Goal: Answer question/provide support: Share knowledge or assist other users

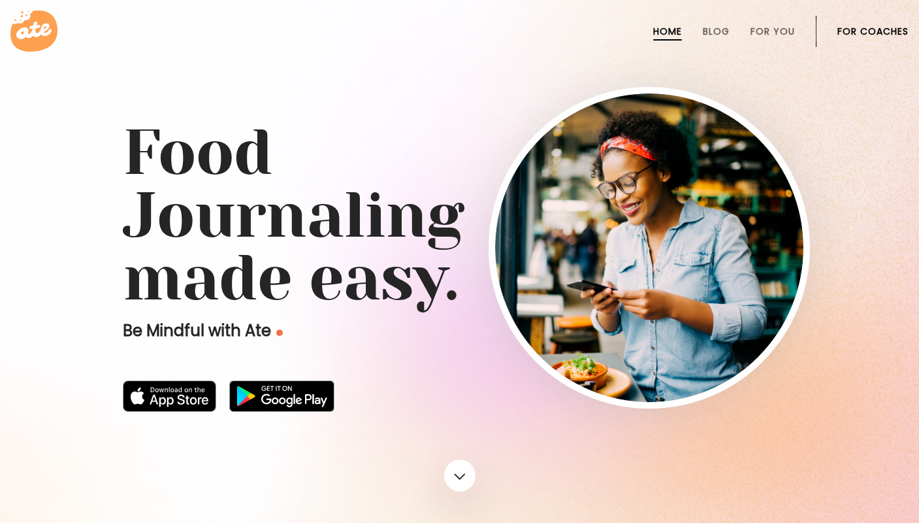
click at [851, 27] on link "For Coaches" at bounding box center [873, 31] width 71 height 10
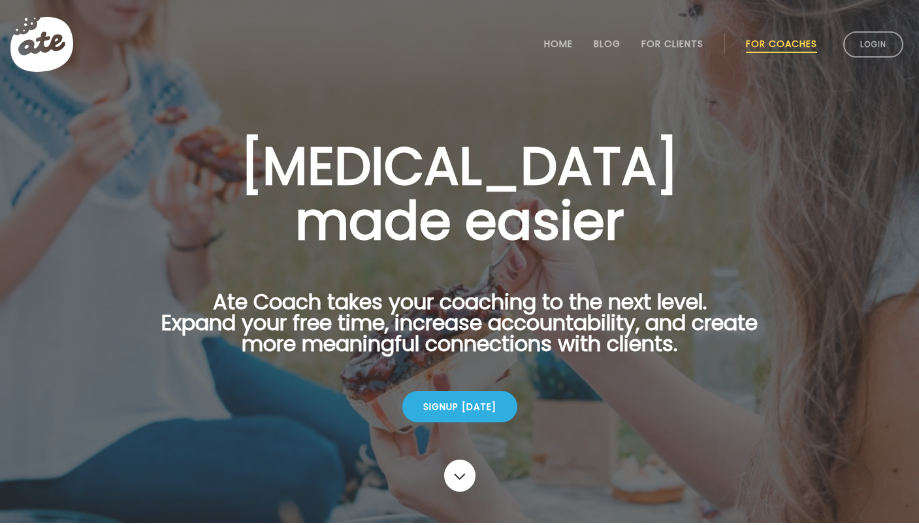
click at [867, 60] on li "Login" at bounding box center [873, 44] width 71 height 57
click at [867, 52] on link "Login" at bounding box center [874, 44] width 60 height 26
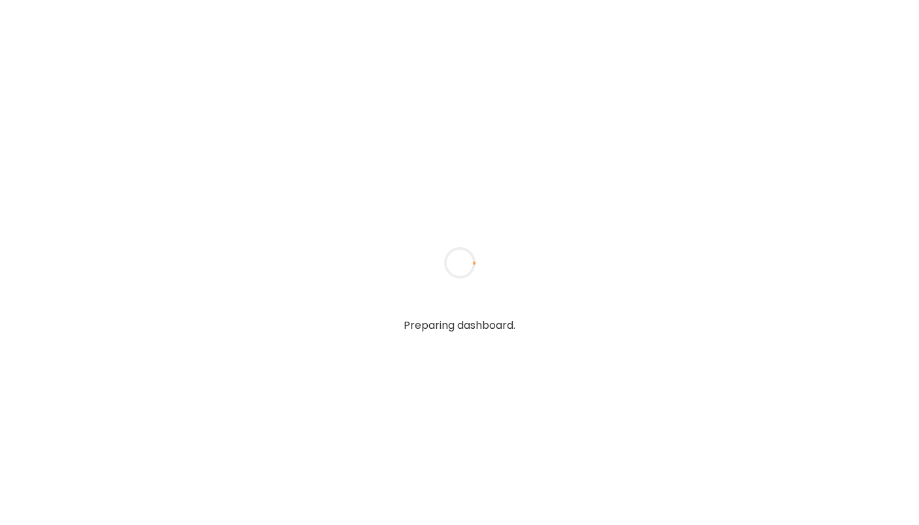
type input "**********"
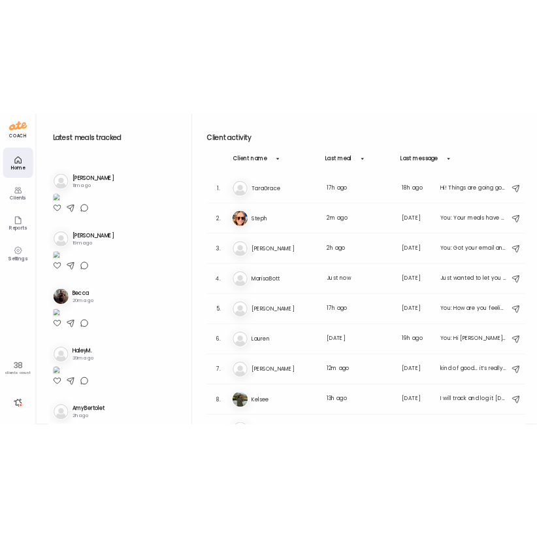
scroll to position [255, 0]
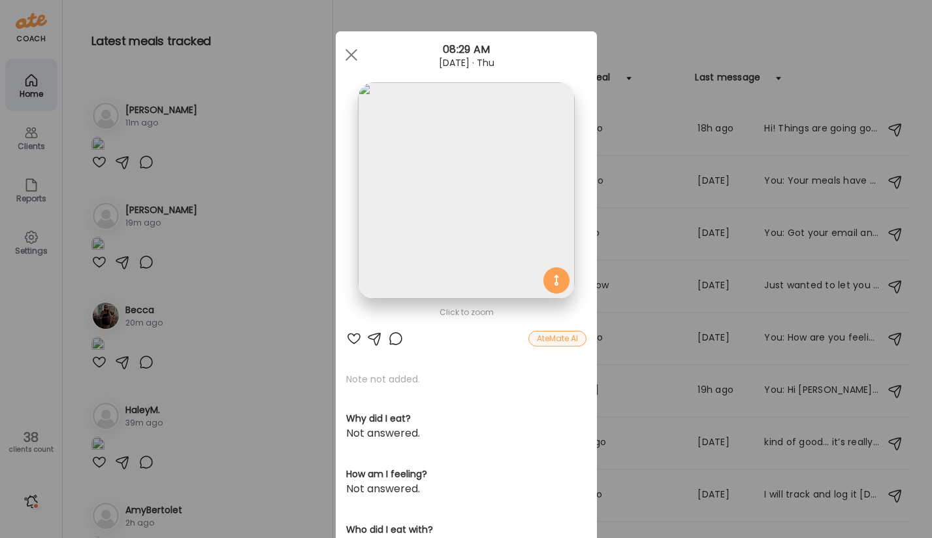
click at [395, 343] on div at bounding box center [396, 339] width 16 height 16
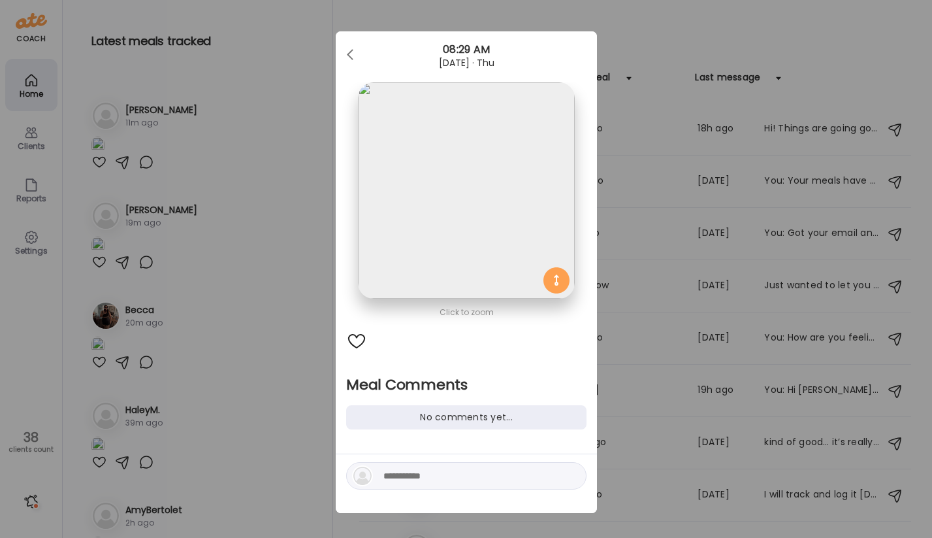
click at [404, 423] on div "No comments yet..." at bounding box center [466, 417] width 240 height 24
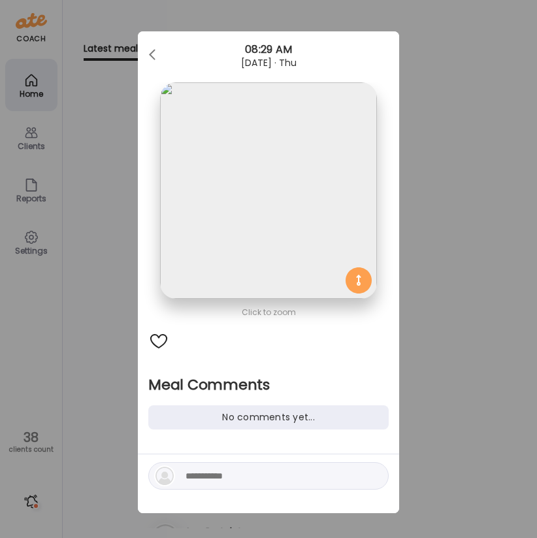
click at [159, 333] on div at bounding box center [158, 341] width 21 height 21
click at [244, 312] on div "Click to zoom" at bounding box center [268, 312] width 240 height 16
click at [155, 52] on div at bounding box center [153, 55] width 26 height 26
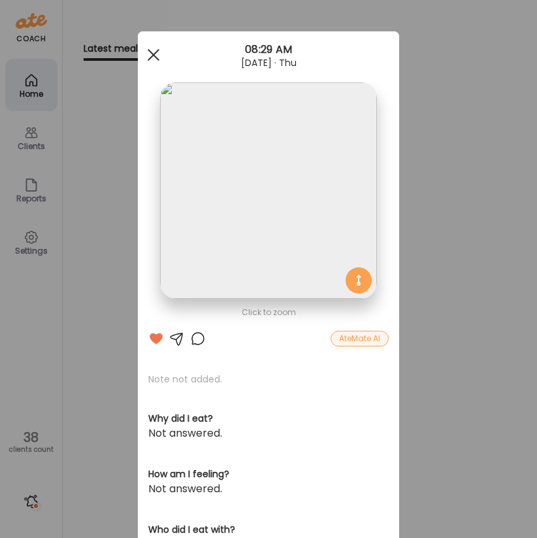
click at [156, 55] on div at bounding box center [153, 55] width 26 height 26
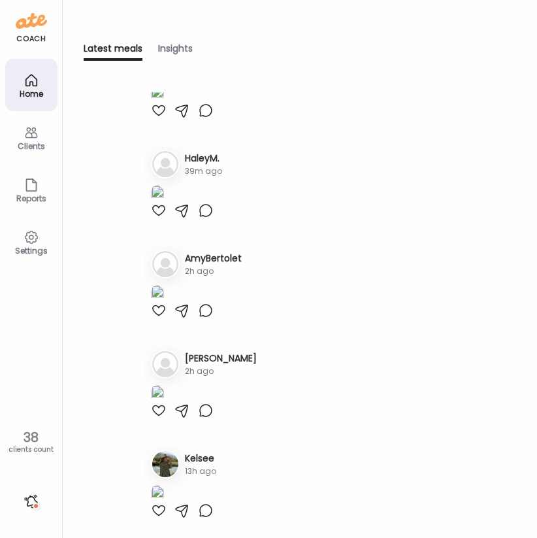
scroll to position [525, 0]
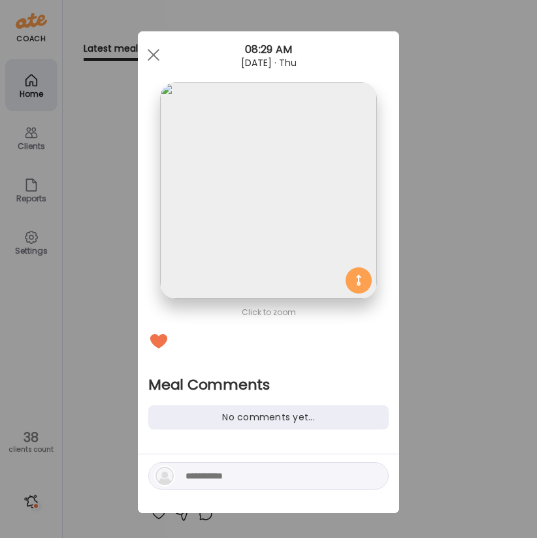
click at [197, 467] on div at bounding box center [268, 475] width 240 height 27
click at [197, 474] on textarea at bounding box center [274, 476] width 176 height 16
type textarea "**********"
click at [383, 476] on div "**********" at bounding box center [268, 475] width 240 height 27
click at [367, 477] on div at bounding box center [374, 476] width 18 height 18
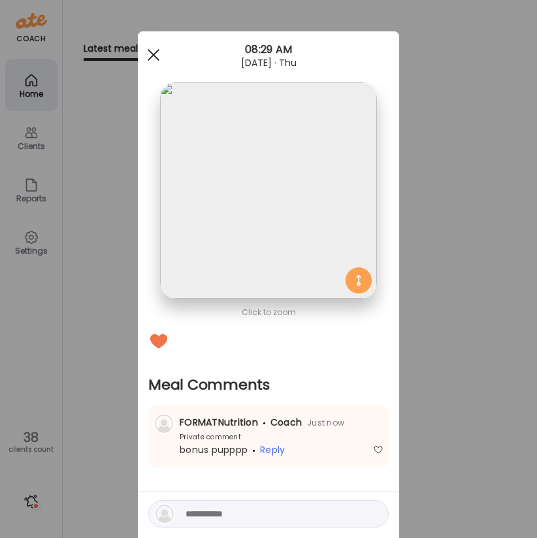
click at [156, 53] on span at bounding box center [154, 55] width 12 height 12
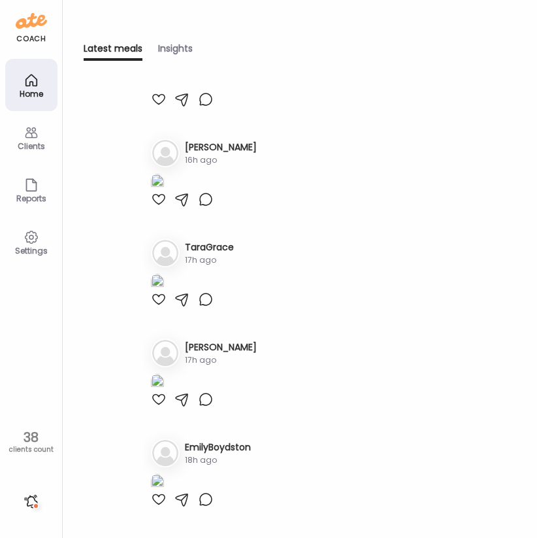
scroll to position [1094, 0]
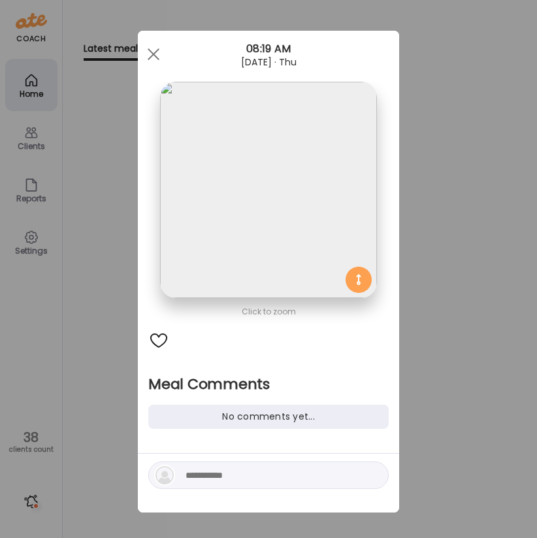
scroll to position [7, 0]
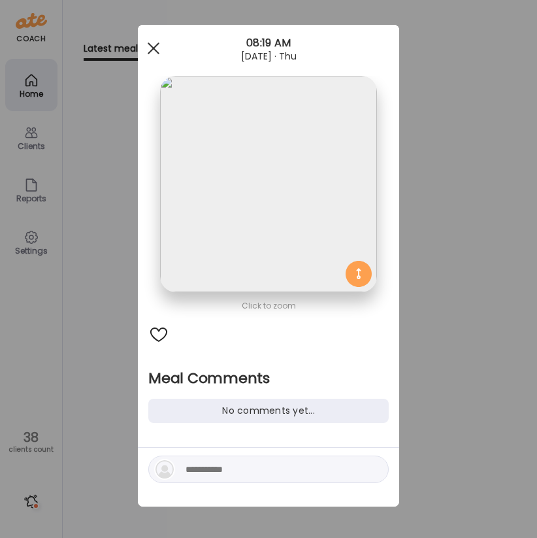
click at [152, 46] on div at bounding box center [153, 48] width 26 height 26
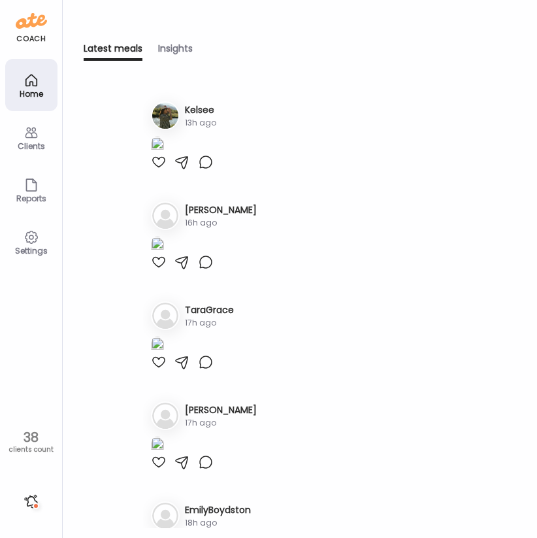
scroll to position [669, 0]
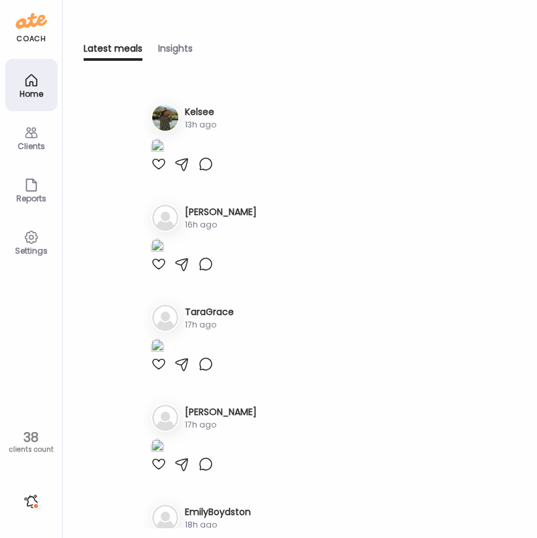
scroll to position [889, 0]
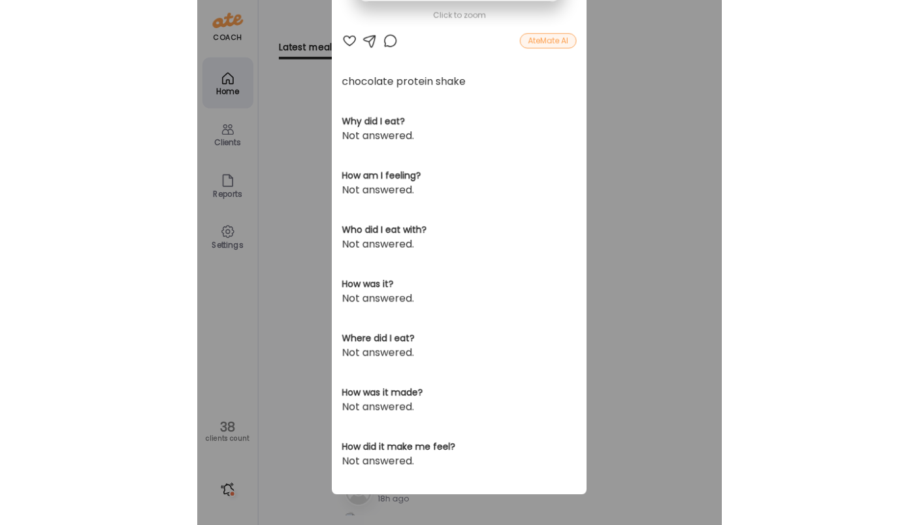
scroll to position [0, 0]
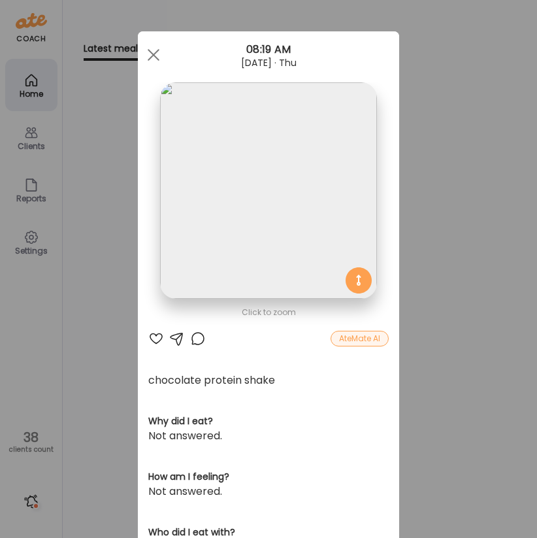
click at [230, 263] on img at bounding box center [268, 190] width 216 height 216
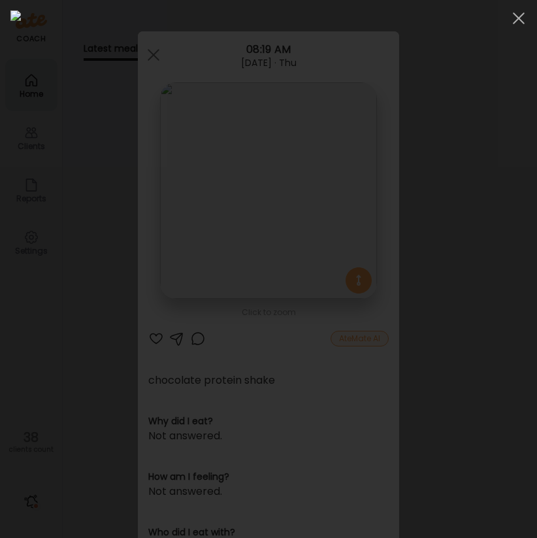
click at [99, 233] on img at bounding box center [268, 268] width 516 height 517
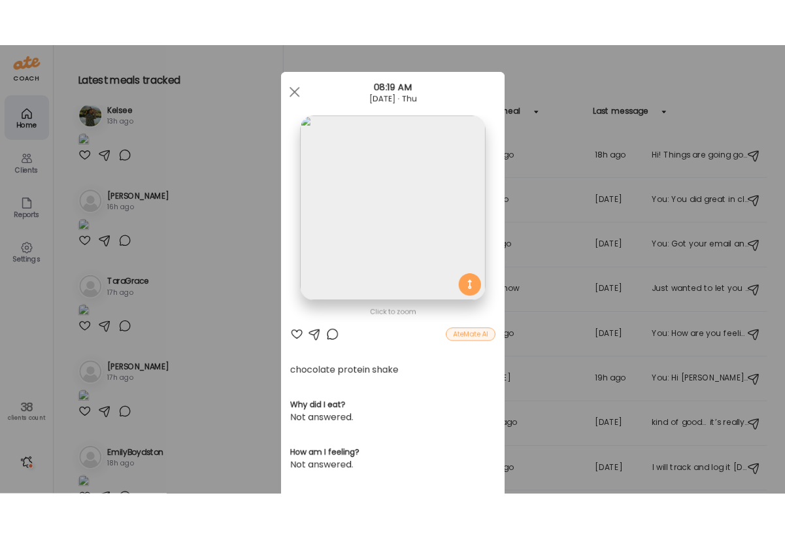
scroll to position [981, 0]
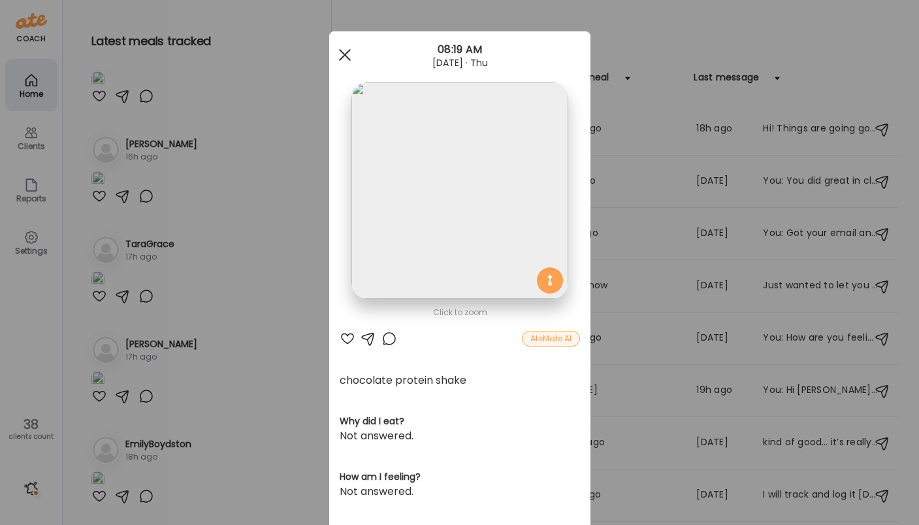
click at [341, 57] on span at bounding box center [344, 55] width 12 height 12
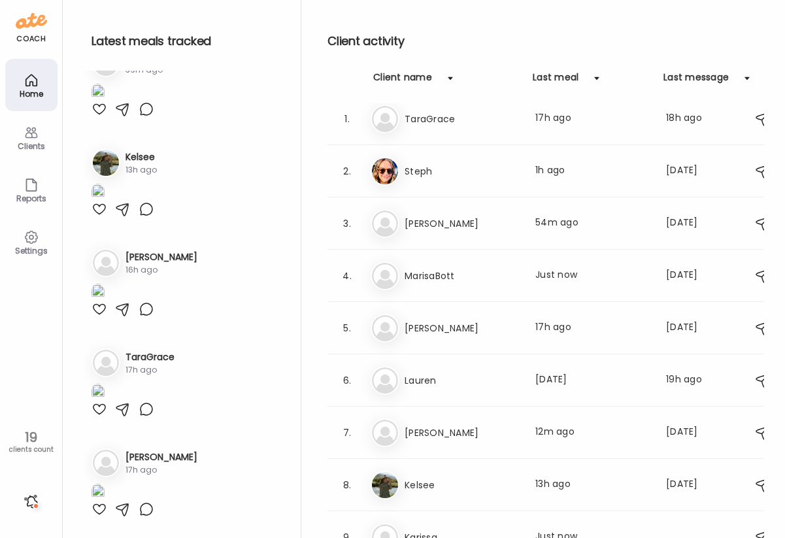
scroll to position [1691, 0]
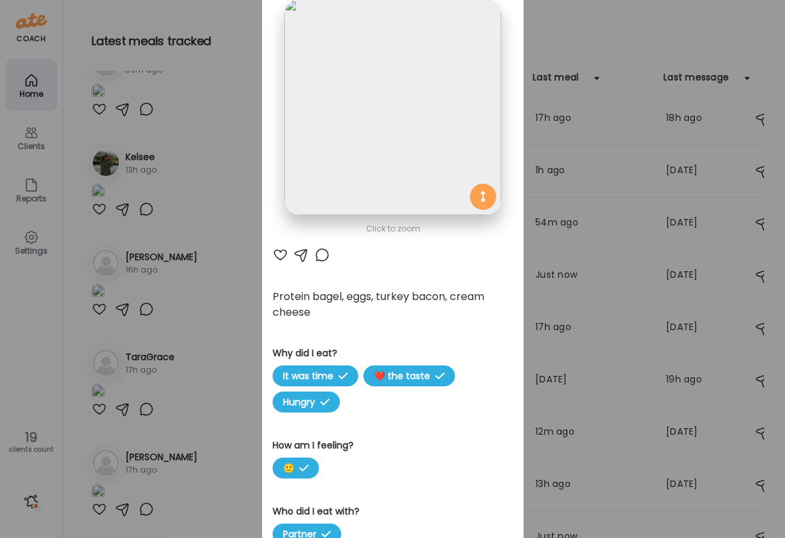
scroll to position [0, 0]
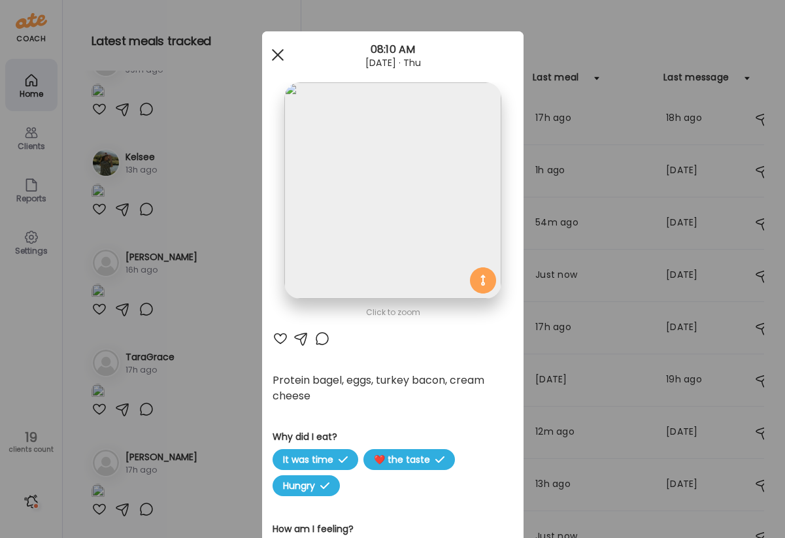
click at [276, 57] on div at bounding box center [278, 55] width 26 height 26
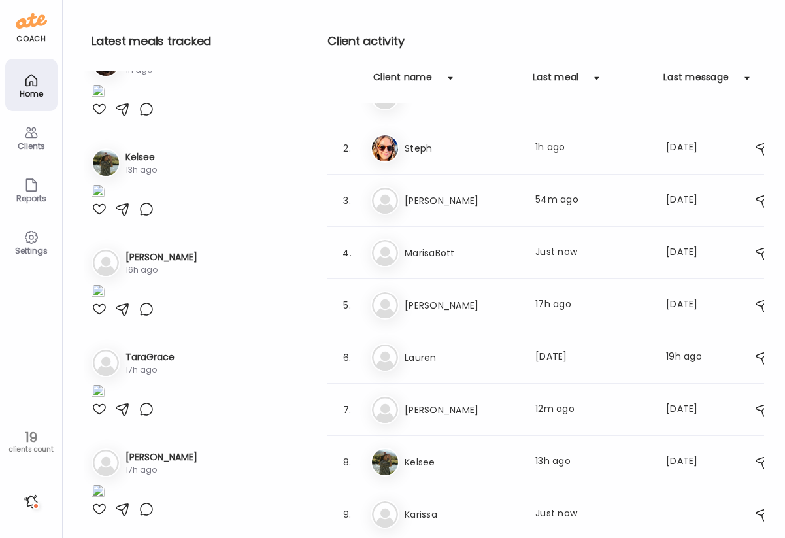
scroll to position [1958, 0]
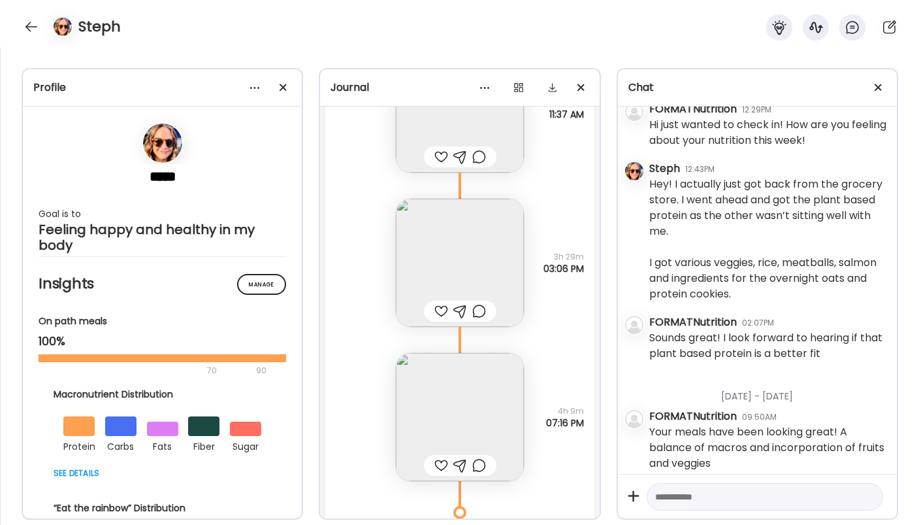
scroll to position [31315, 0]
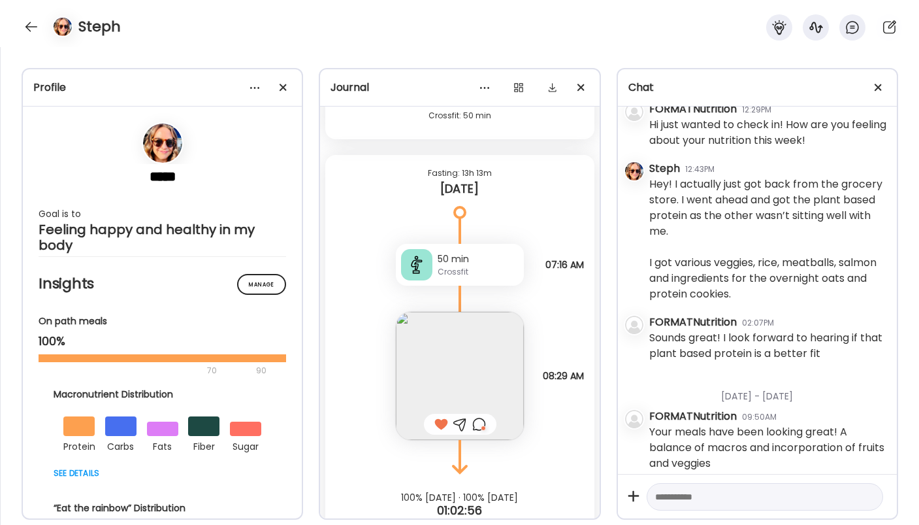
click at [680, 489] on textarea at bounding box center [753, 497] width 196 height 16
type textarea "**********"
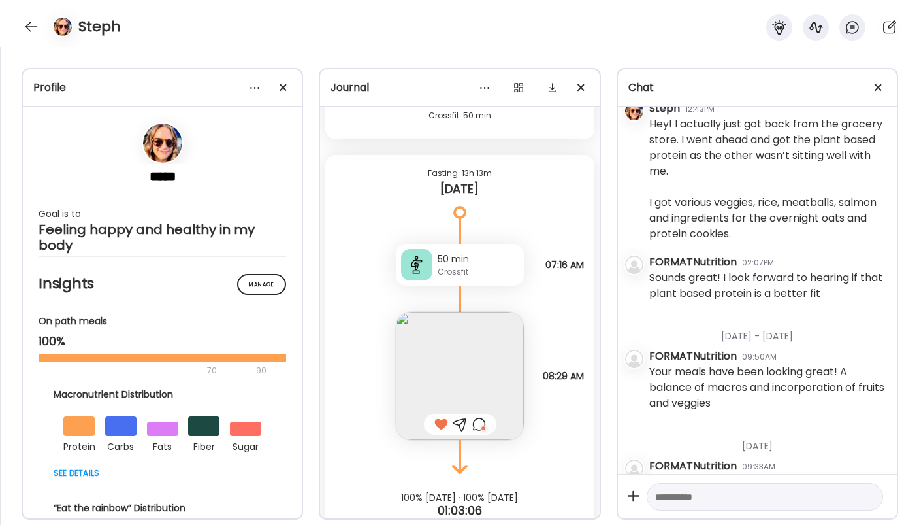
scroll to position [2043, 0]
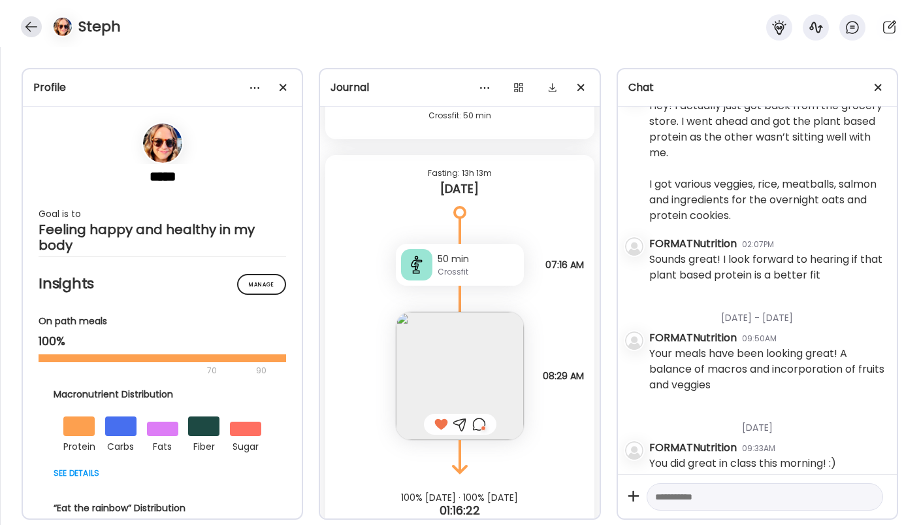
click at [25, 20] on div at bounding box center [31, 26] width 21 height 21
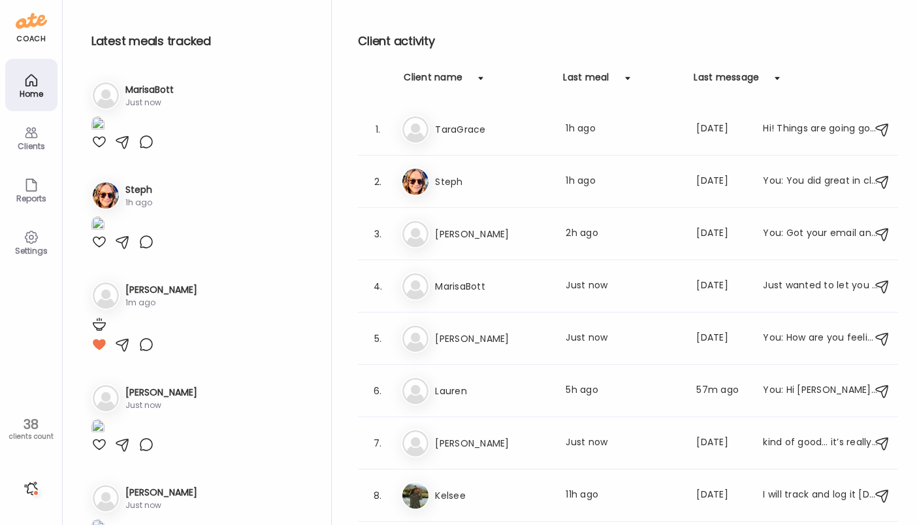
click at [31, 247] on div "Settings" at bounding box center [31, 250] width 47 height 8
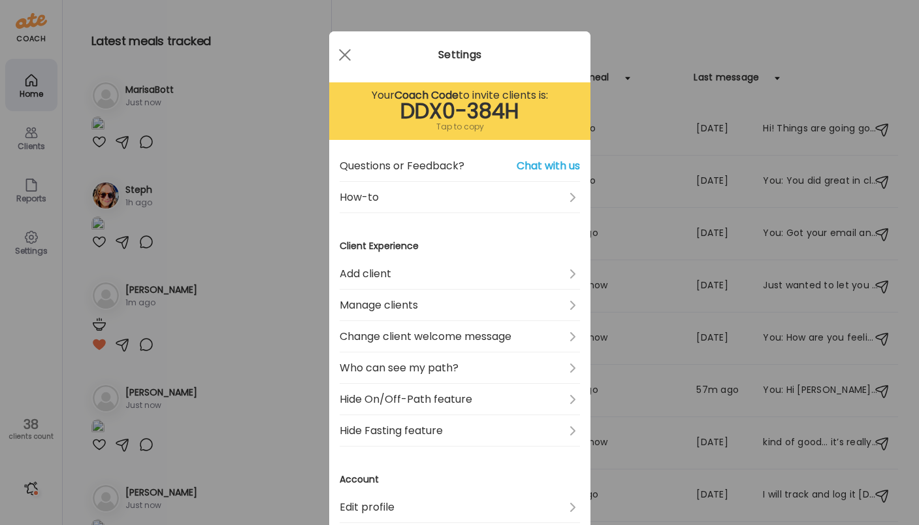
click at [30, 434] on div "Ate Coach Dashboard Wahoo! It’s official Take a moment to set up your Coach Pro…" at bounding box center [459, 262] width 919 height 525
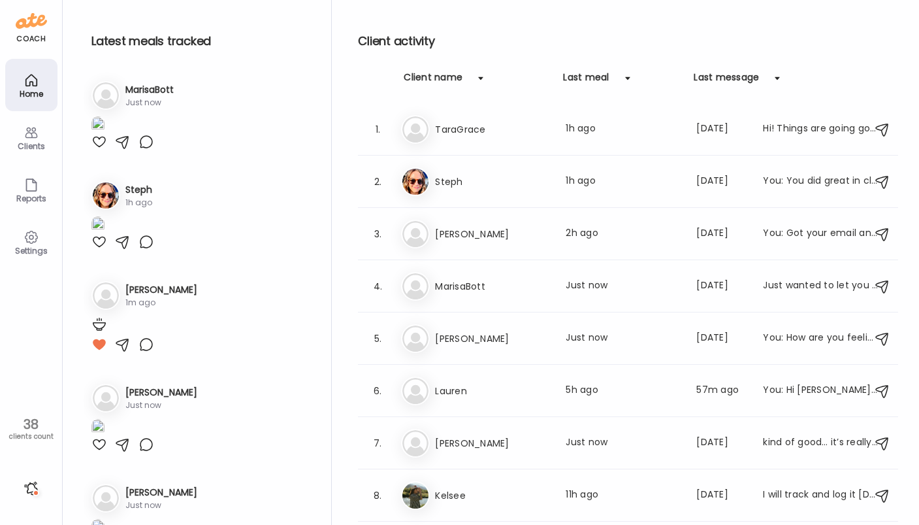
click at [30, 143] on div "Clients" at bounding box center [31, 146] width 47 height 8
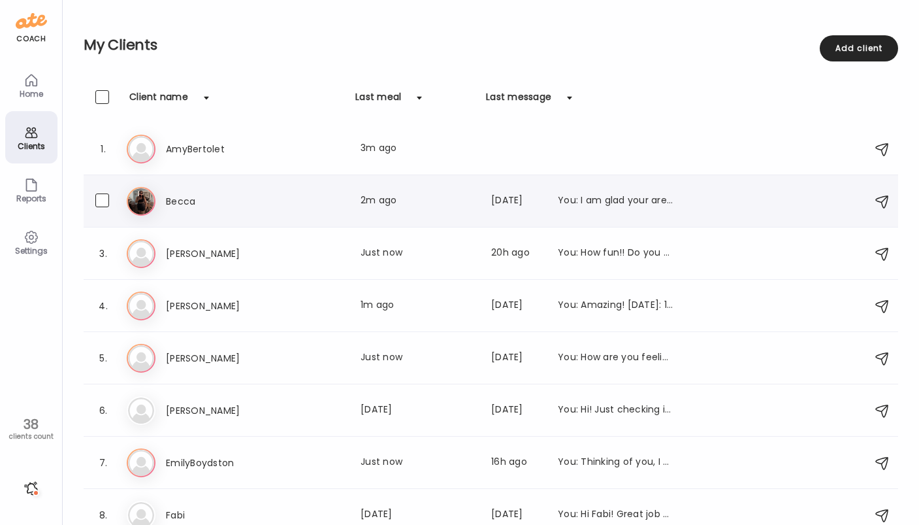
click at [199, 217] on div "2. Be Becca Last meal: 2m ago Last message: [DATE] You: I am glad your are feel…" at bounding box center [491, 201] width 815 height 52
click at [351, 199] on div "Becca Last meal: 2m ago Last message: [DATE] You: I am glad your are feeling sa…" at bounding box center [419, 201] width 507 height 16
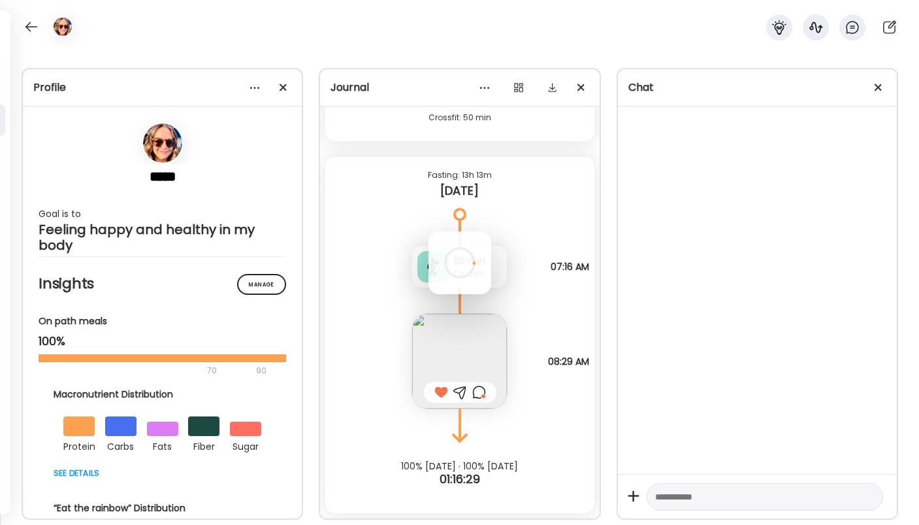
scroll to position [0, 0]
click at [429, 231] on div at bounding box center [460, 262] width 63 height 63
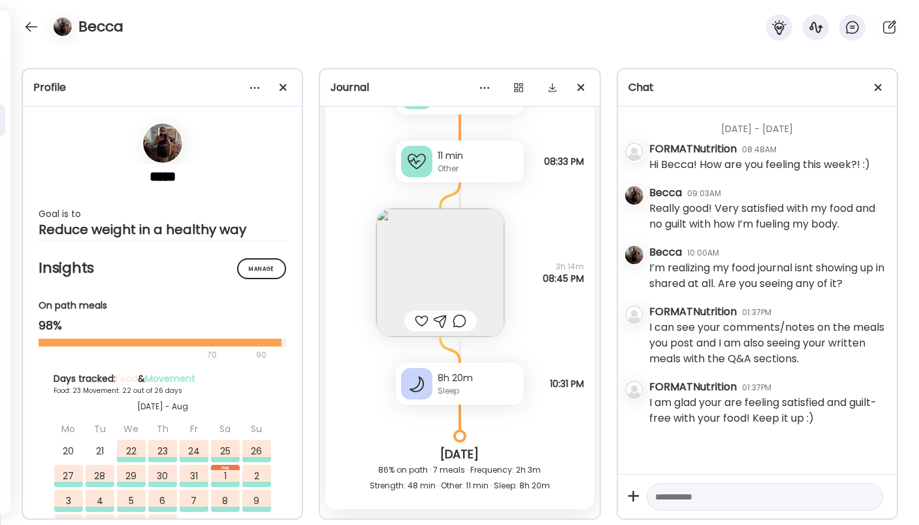
scroll to position [25781, 0]
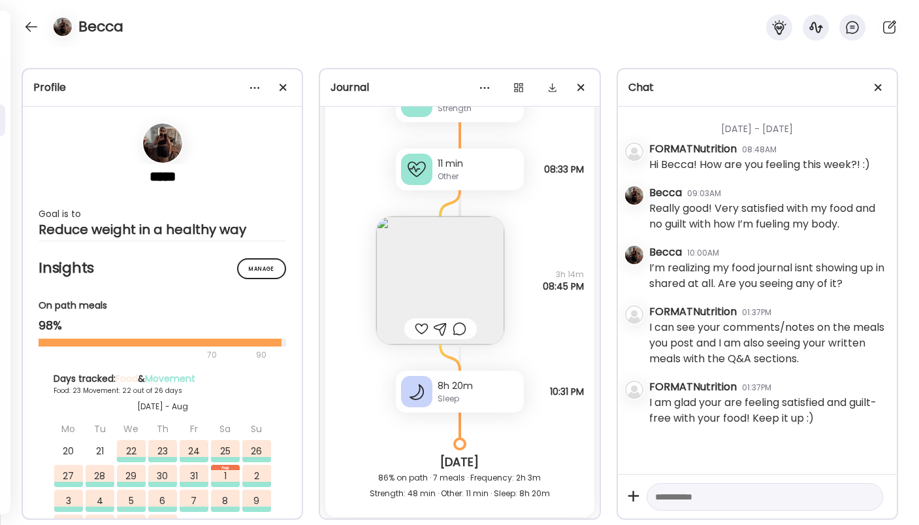
click at [468, 261] on img at bounding box center [440, 280] width 128 height 128
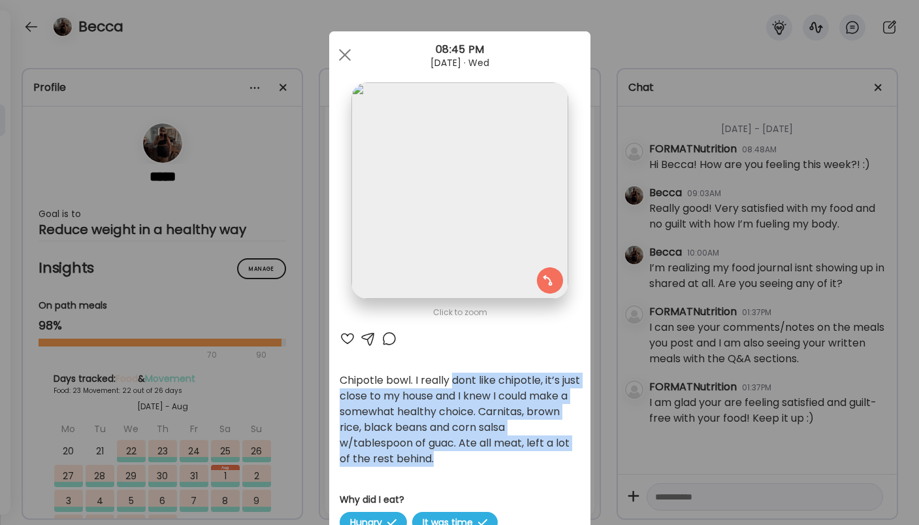
drag, startPoint x: 455, startPoint y: 386, endPoint x: 457, endPoint y: 457, distance: 71.9
click at [457, 457] on div "Chipotle bowl. I really dont like chipotle, it’s just close to my house and I k…" at bounding box center [460, 419] width 240 height 94
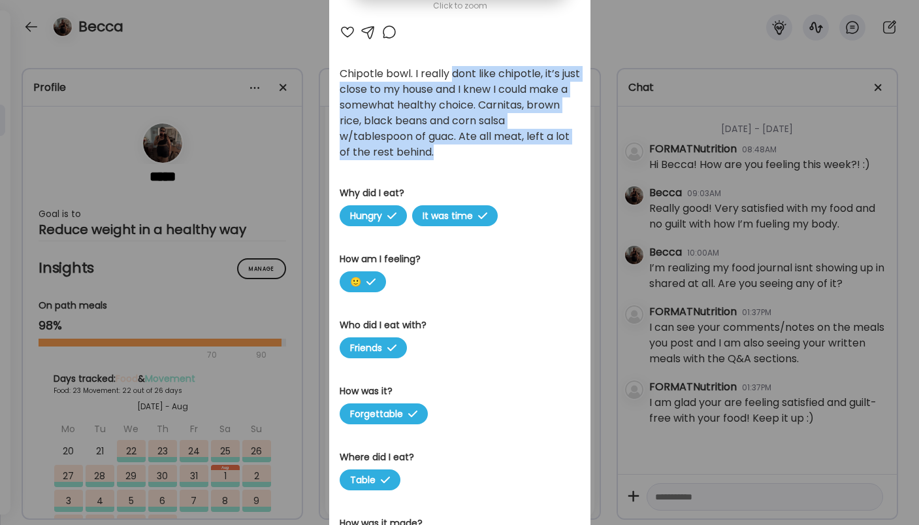
scroll to position [0, 0]
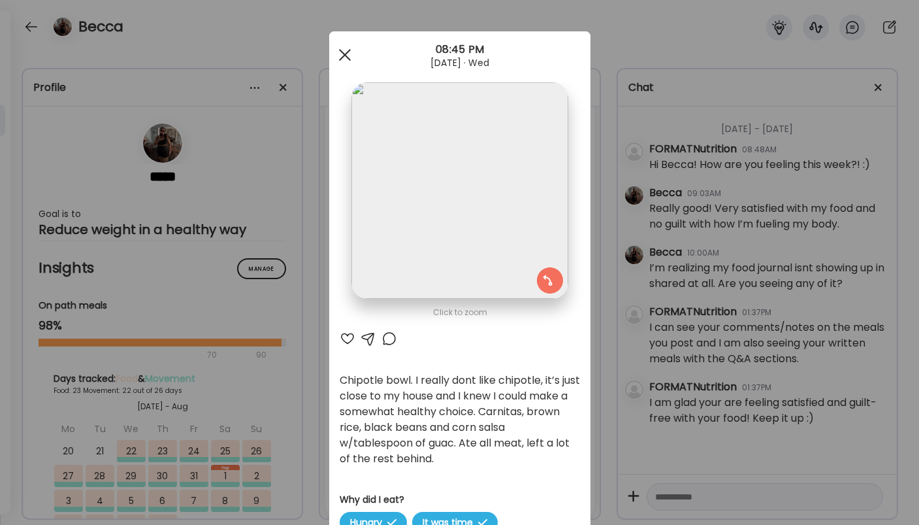
click at [348, 50] on span at bounding box center [344, 55] width 12 height 12
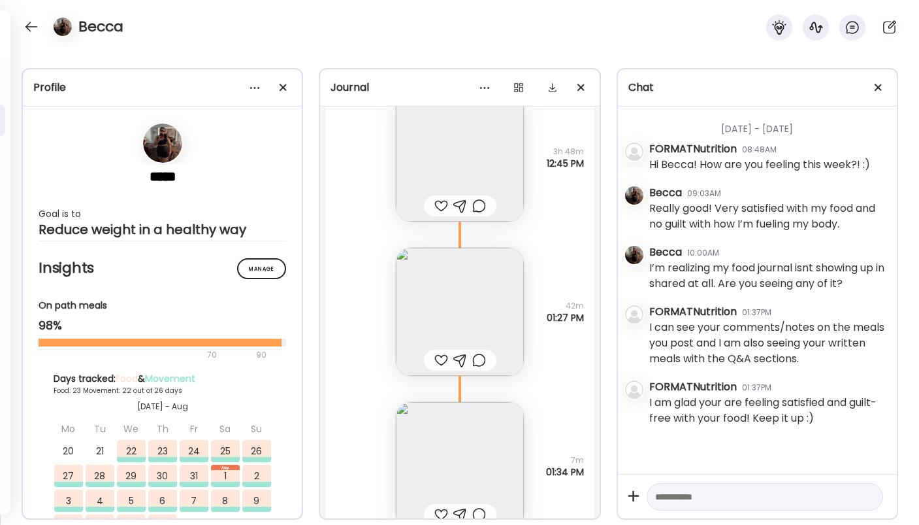
scroll to position [22612, 0]
click at [448, 316] on img at bounding box center [460, 313] width 128 height 128
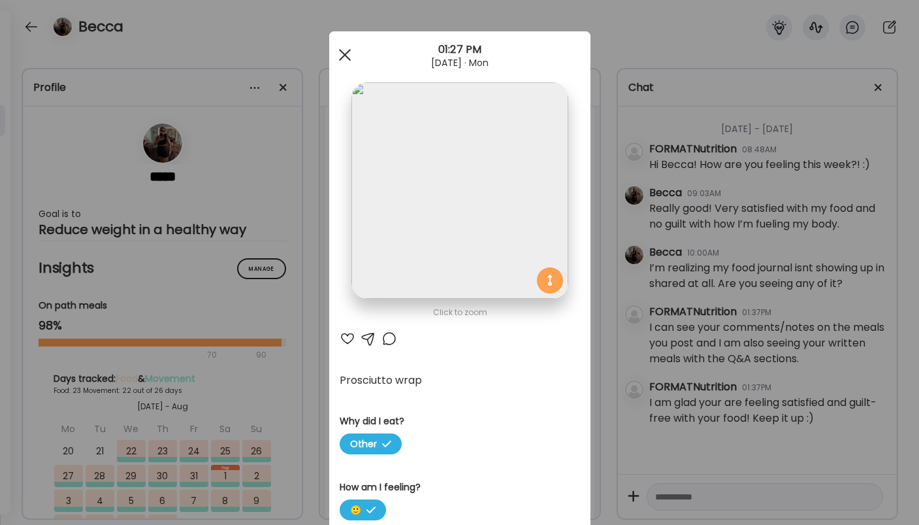
click at [352, 52] on div at bounding box center [345, 55] width 26 height 26
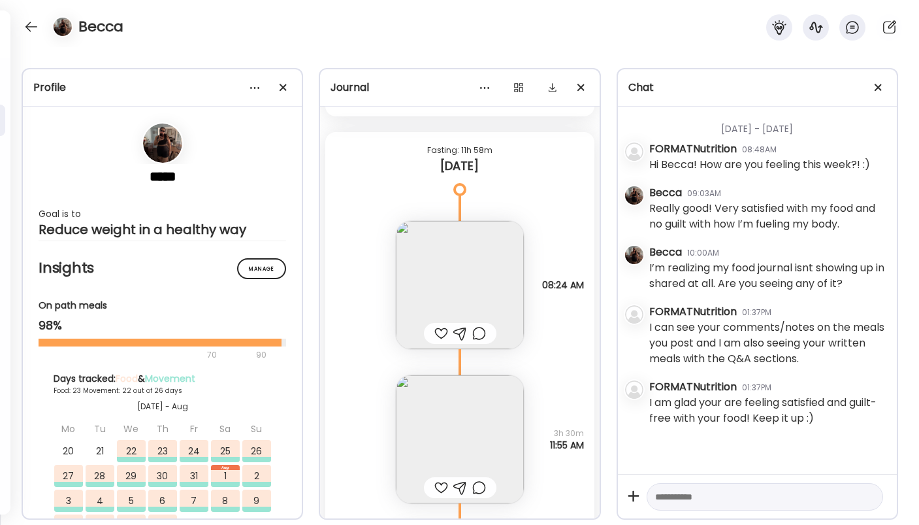
scroll to position [24709, 0]
